Goal: Information Seeking & Learning: Learn about a topic

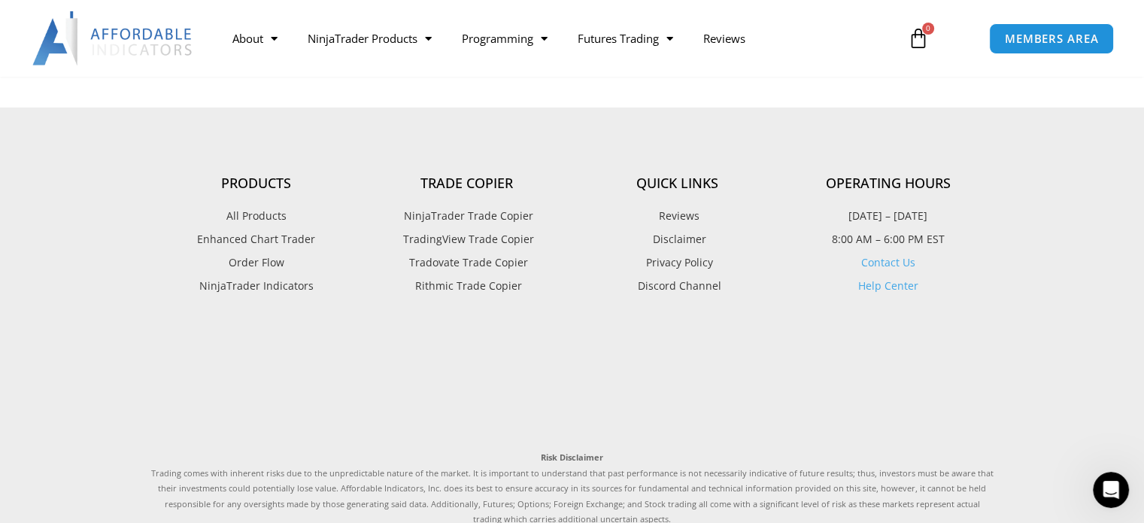
scroll to position [4213, 0]
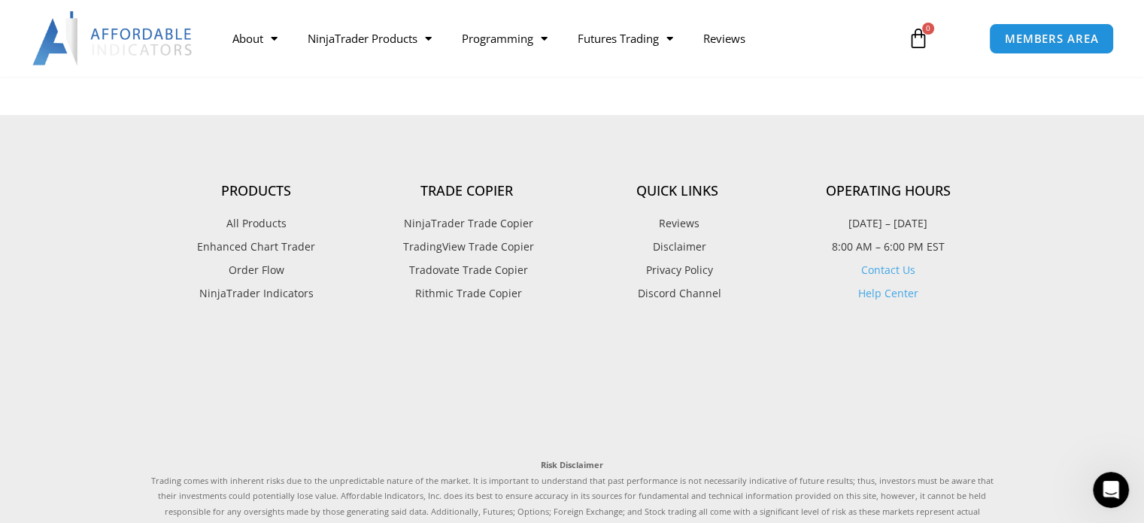
click at [243, 245] on span "Enhanced Chart Trader" at bounding box center [256, 247] width 118 height 20
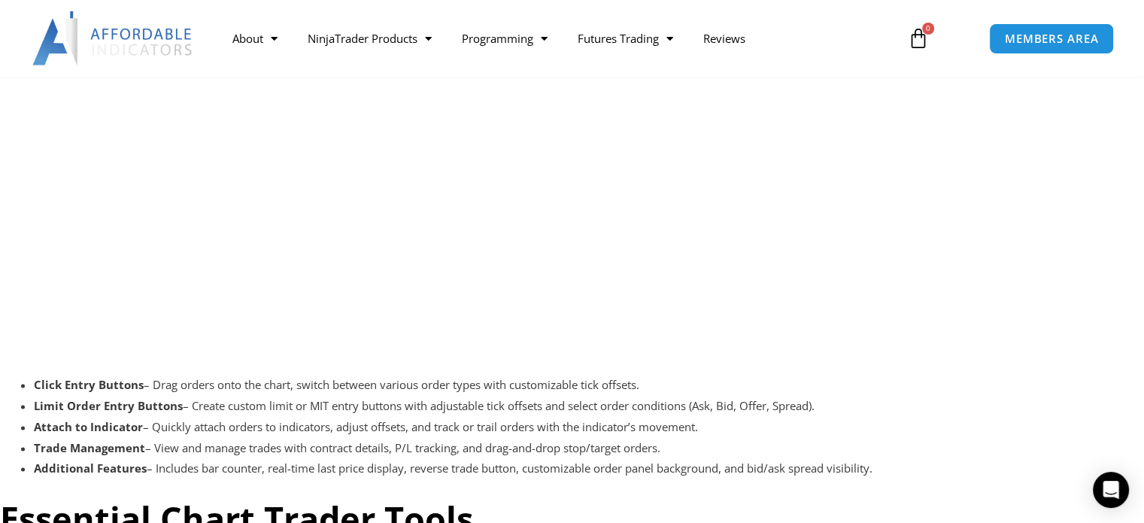
scroll to position [2182, 0]
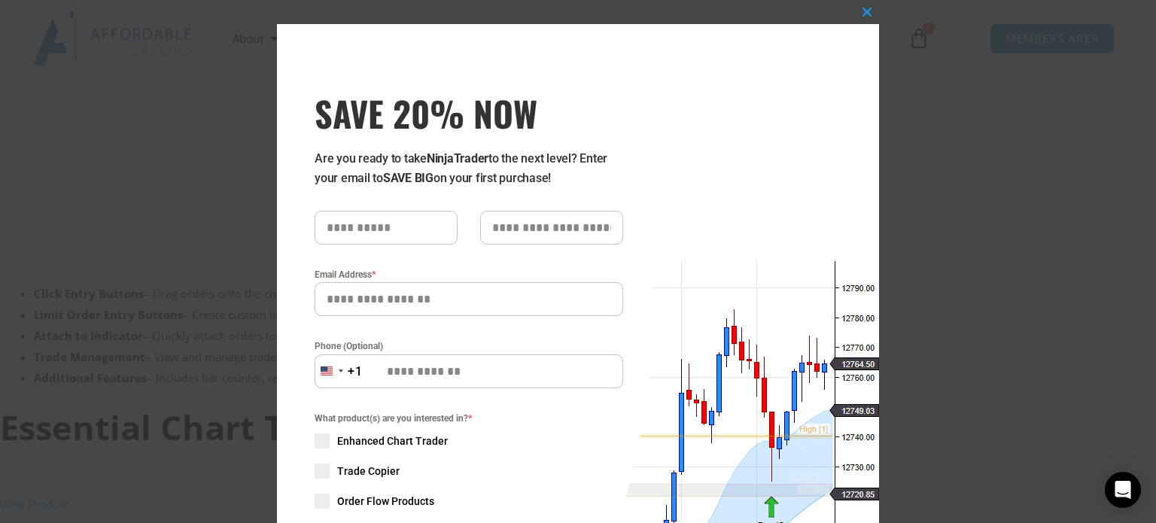
click at [921, 118] on div "Close this module SAVE 20% NOW Are you ready to take NinjaTrader to the next le…" at bounding box center [578, 261] width 1156 height 523
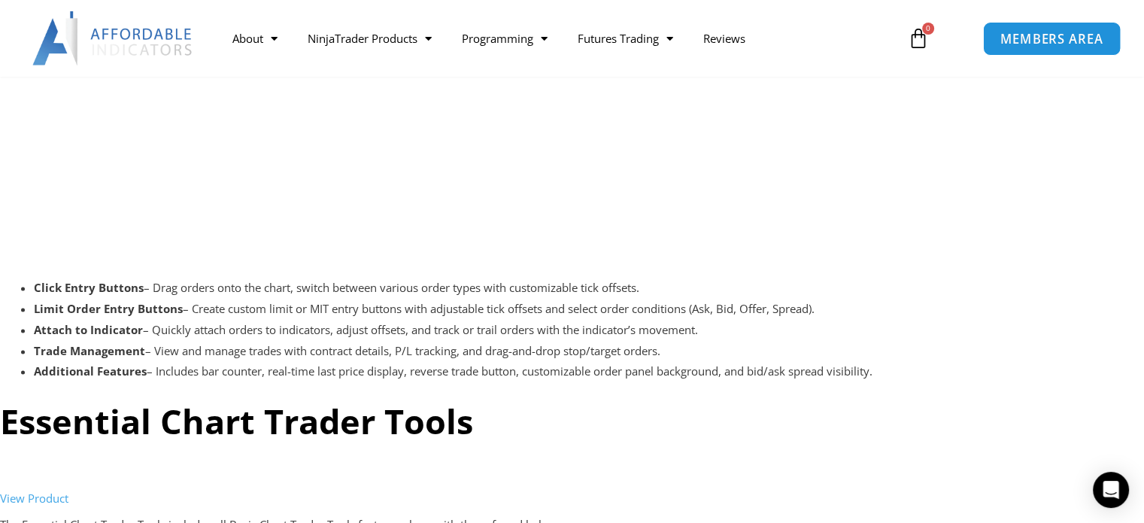
click at [1014, 32] on span "MEMBERS AREA" at bounding box center [1051, 38] width 103 height 13
click at [1015, 38] on span "MEMBERS AREA" at bounding box center [1051, 38] width 103 height 13
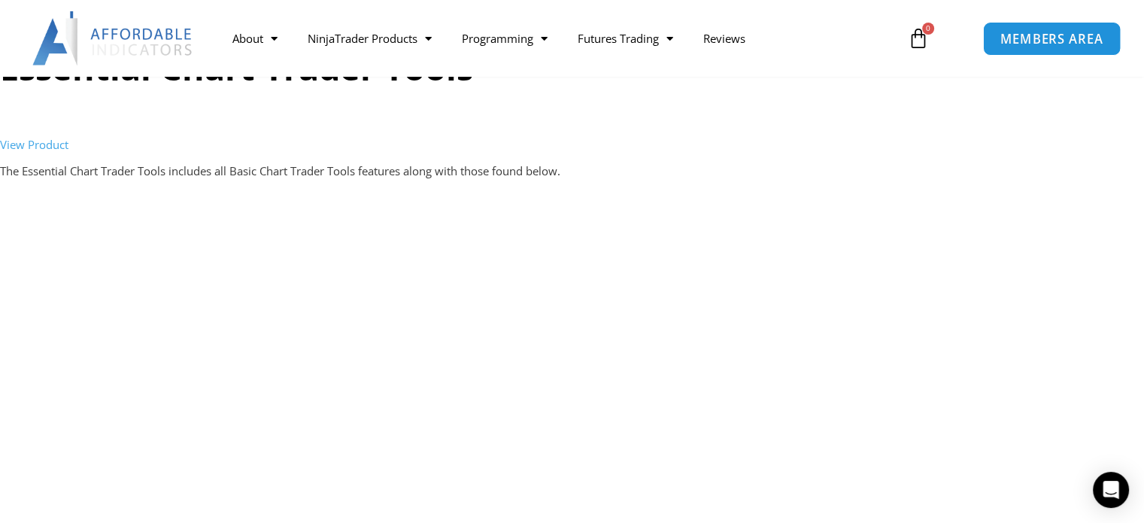
scroll to position [2558, 0]
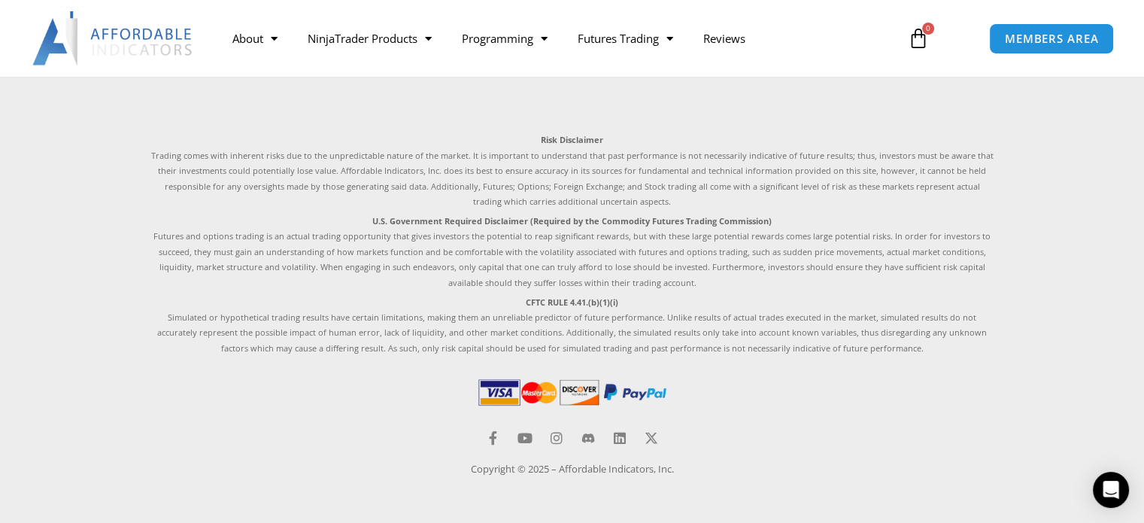
scroll to position [1307, 0]
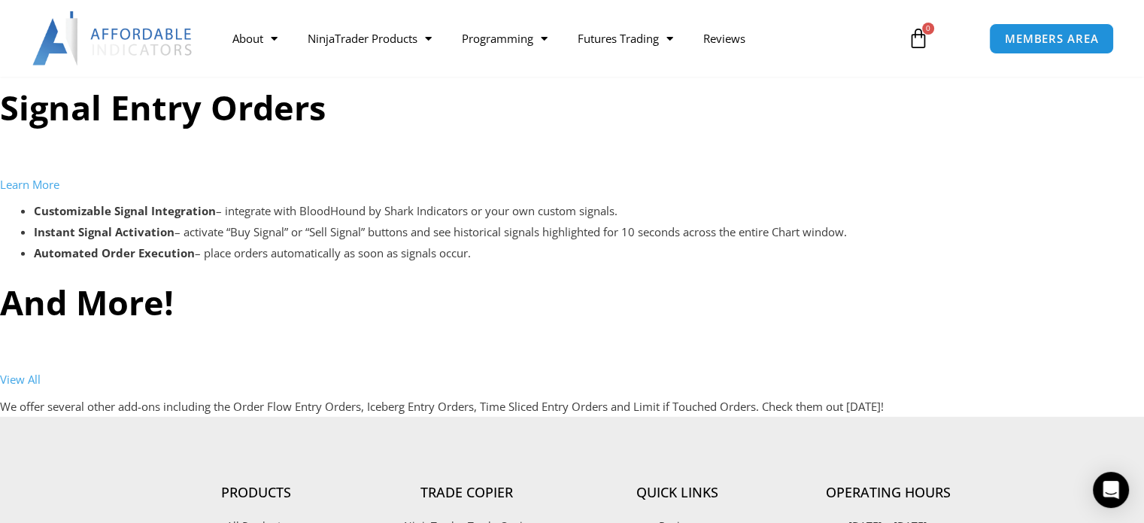
scroll to position [4303, 0]
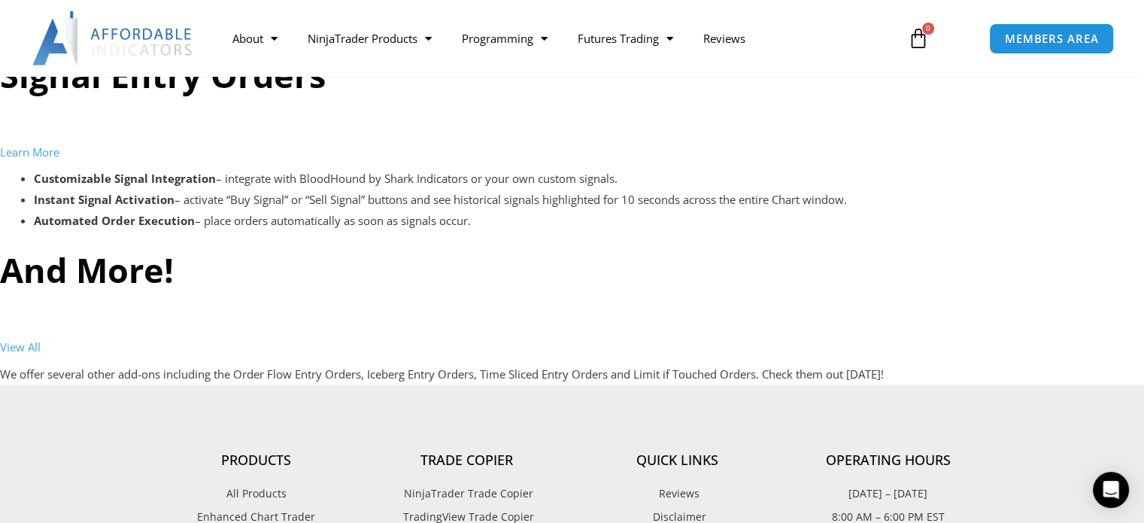
click at [41, 153] on link "Learn More" at bounding box center [29, 151] width 59 height 15
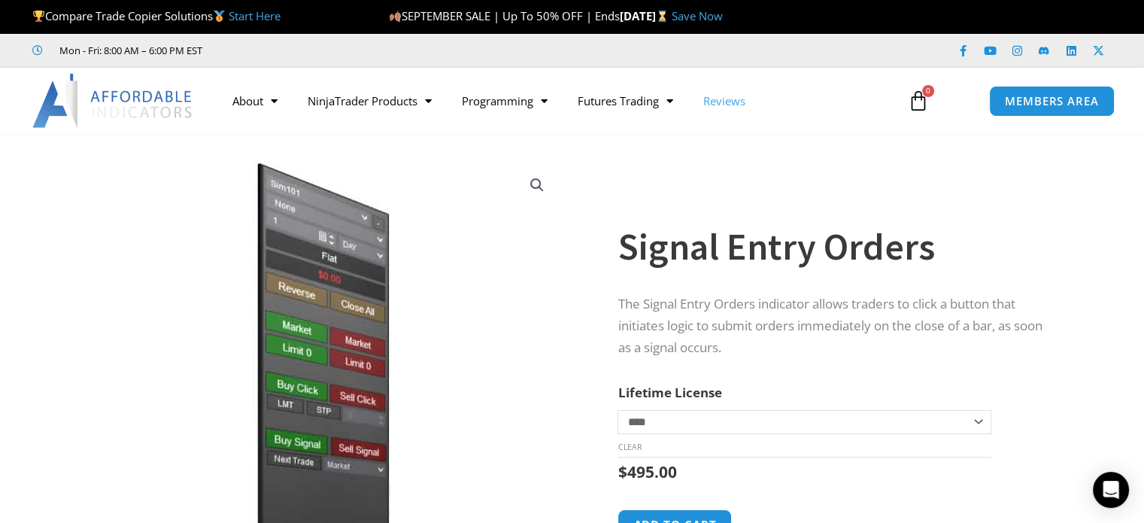
click at [728, 99] on link "Reviews" at bounding box center [724, 101] width 72 height 35
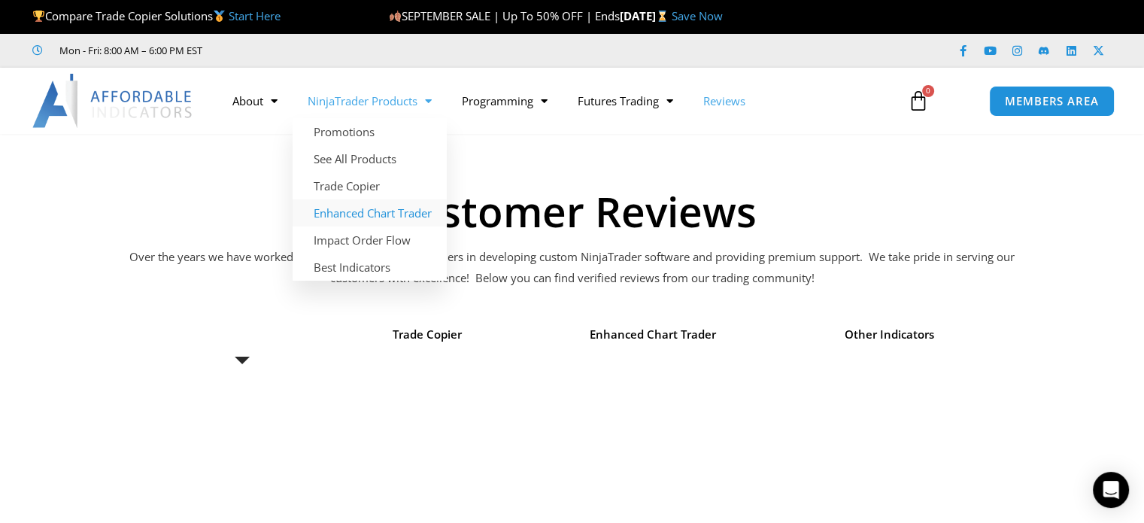
click at [366, 214] on link "Enhanced Chart Trader" at bounding box center [370, 212] width 154 height 27
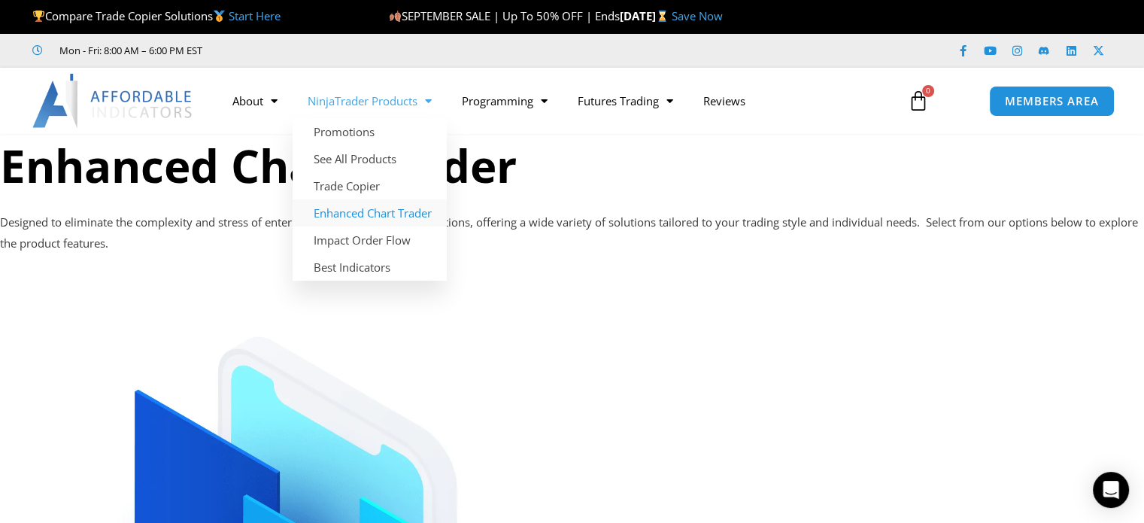
click at [360, 212] on link "Enhanced Chart Trader" at bounding box center [370, 212] width 154 height 27
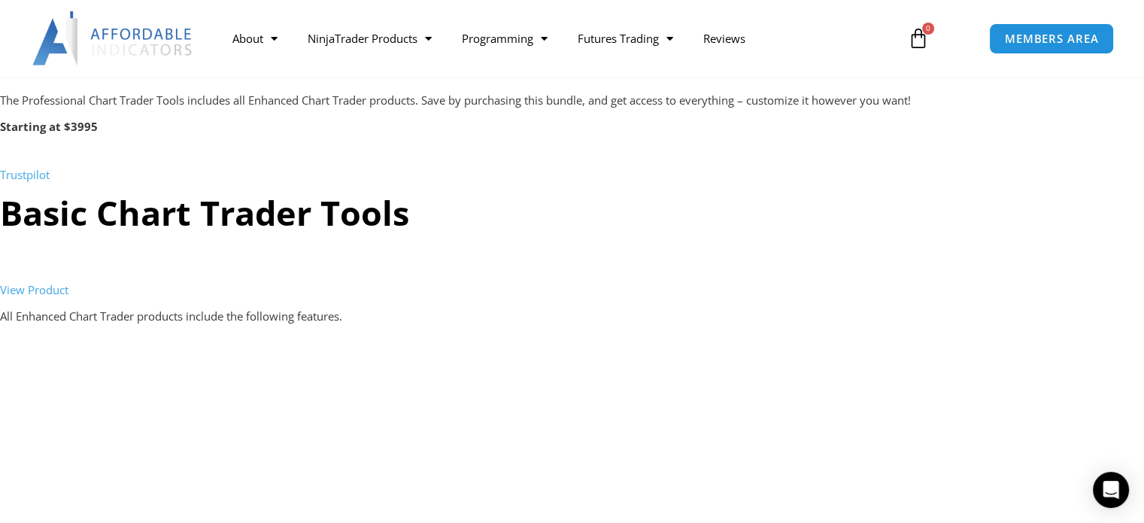
scroll to position [1354, 0]
